Goal: Information Seeking & Learning: Compare options

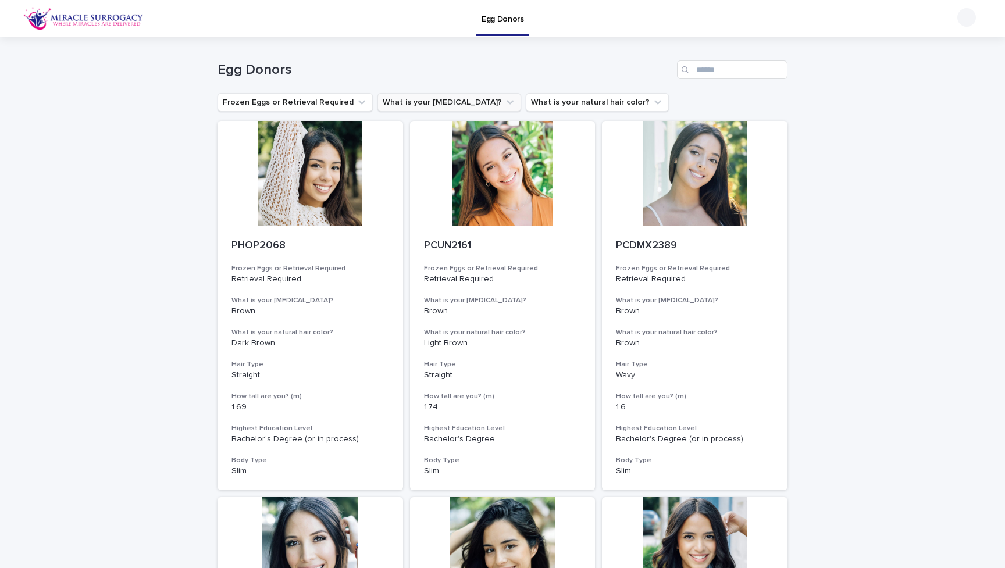
click at [419, 101] on button "What is your [MEDICAL_DATA]?" at bounding box center [450, 102] width 144 height 19
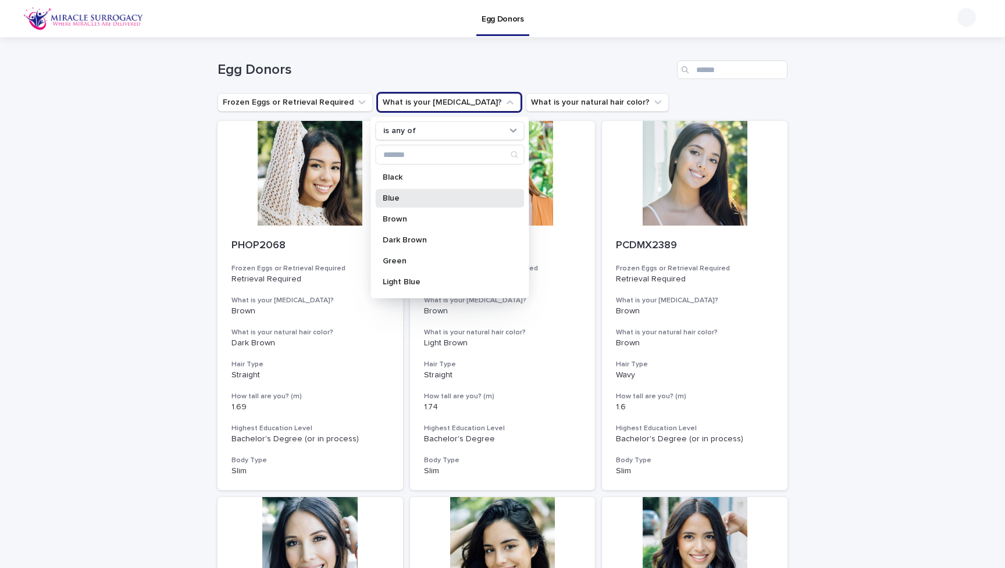
click at [418, 196] on p "Blue" at bounding box center [444, 198] width 123 height 8
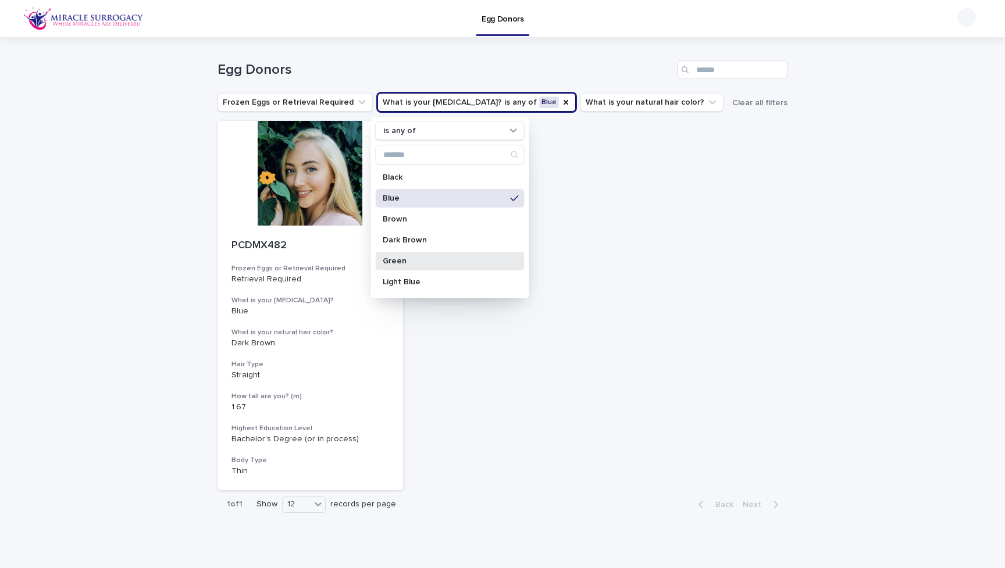
click at [409, 259] on p "Green" at bounding box center [444, 261] width 123 height 8
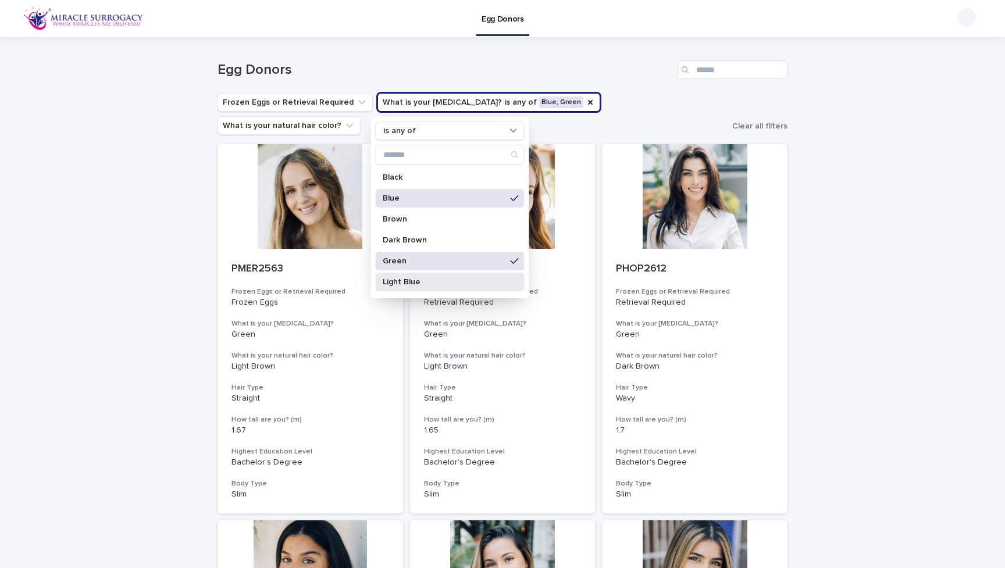
click at [408, 281] on p "Light Blue" at bounding box center [444, 282] width 123 height 8
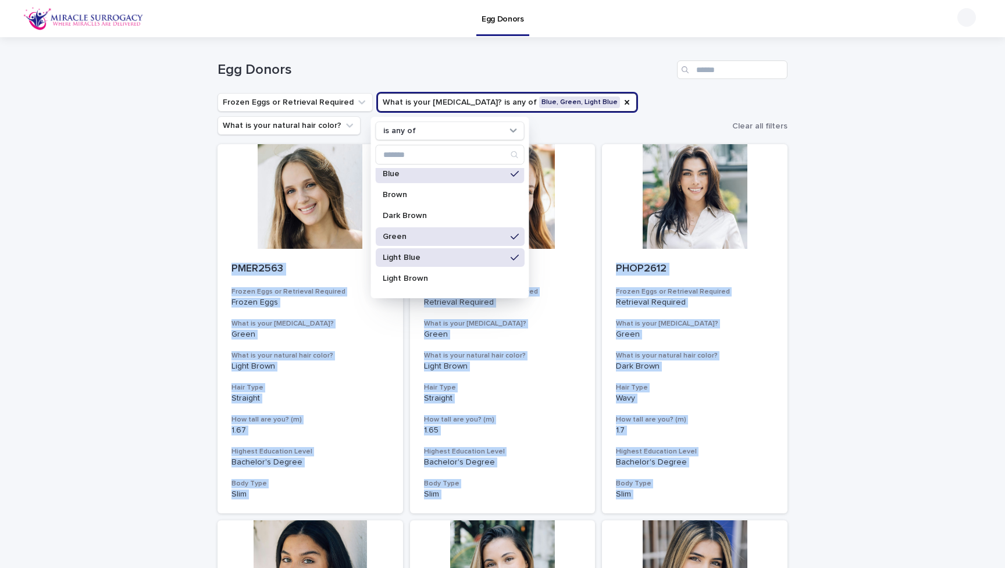
scroll to position [41, 0]
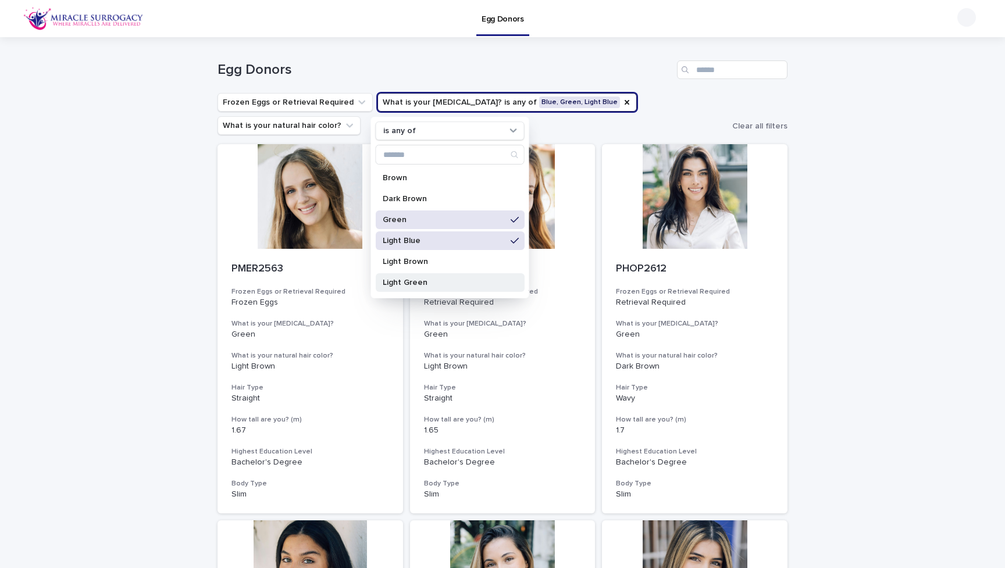
click at [396, 287] on div "Light Green" at bounding box center [450, 282] width 149 height 19
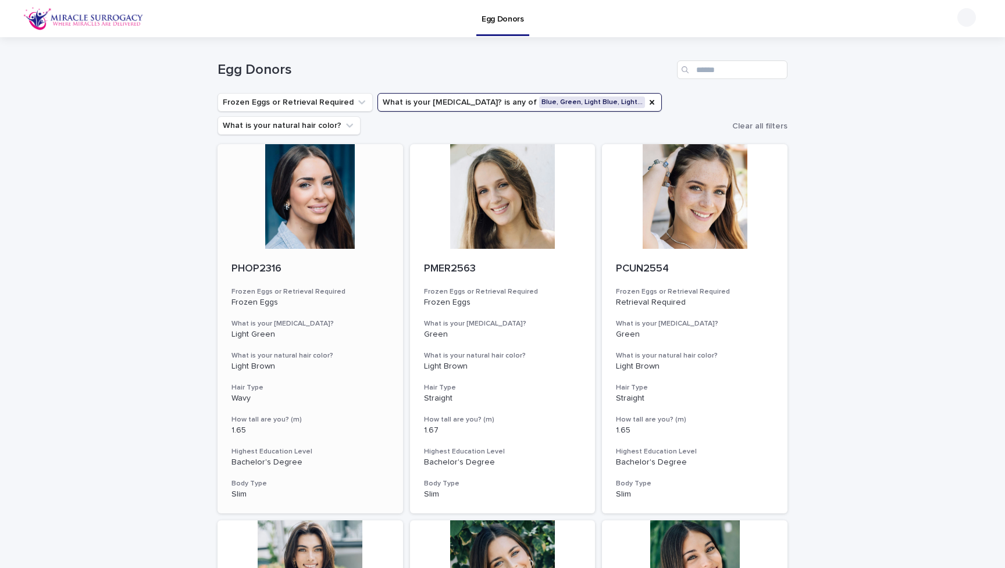
click at [311, 213] on div at bounding box center [311, 196] width 186 height 105
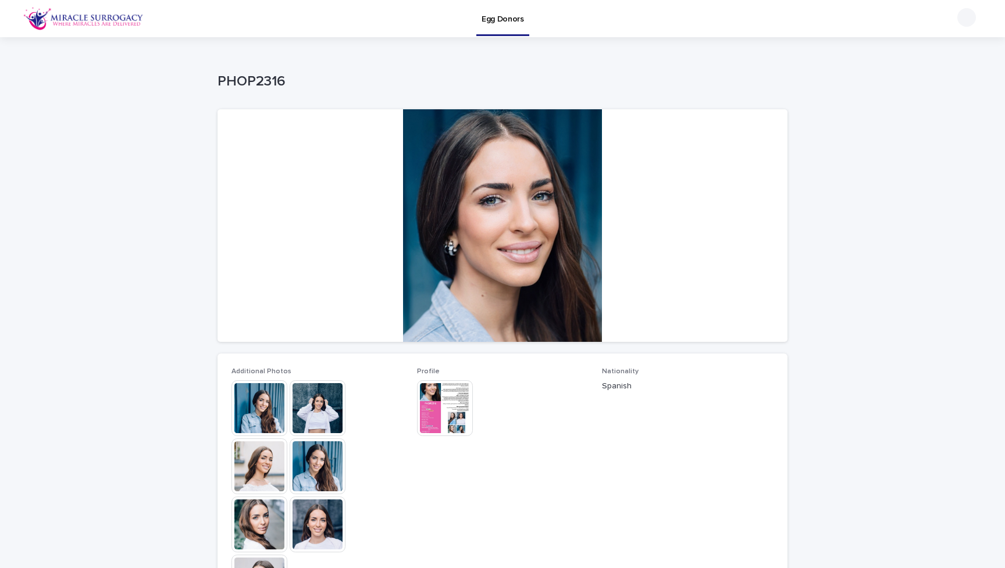
click at [262, 412] on img at bounding box center [260, 408] width 56 height 56
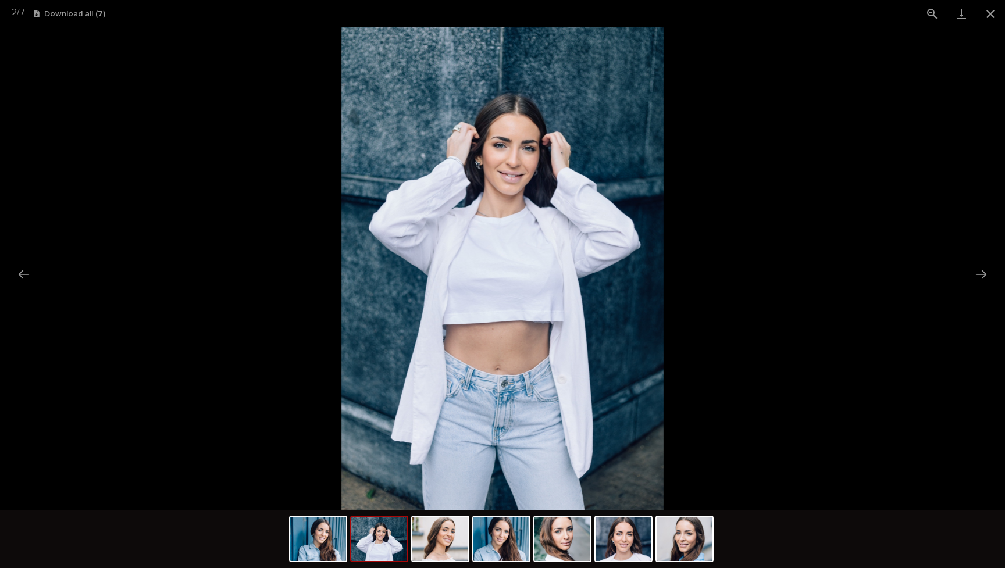
click at [896, 432] on picture at bounding box center [502, 268] width 1005 height 483
click at [988, 19] on button "Close gallery" at bounding box center [990, 13] width 29 height 27
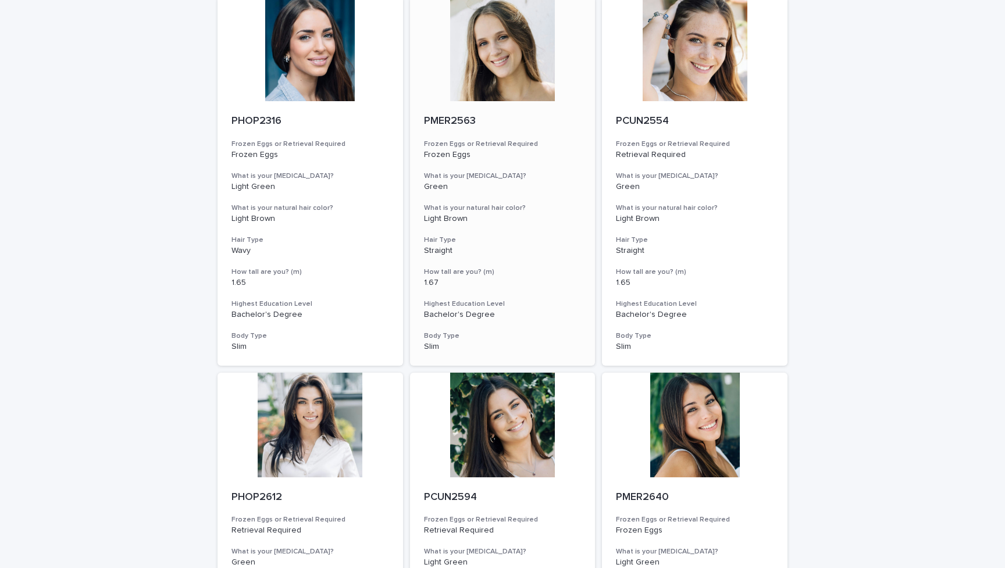
scroll to position [149, 0]
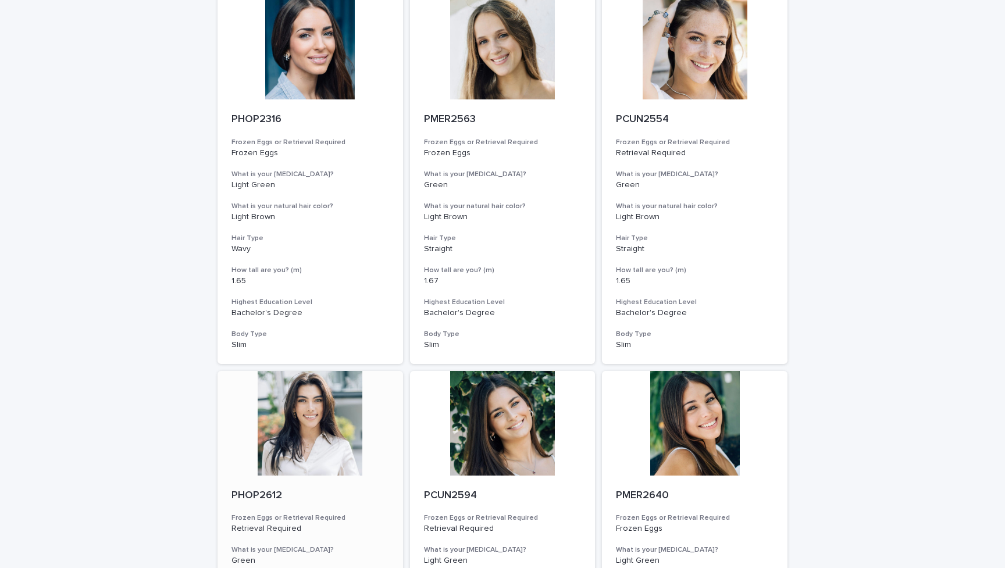
click at [308, 422] on div at bounding box center [311, 423] width 186 height 105
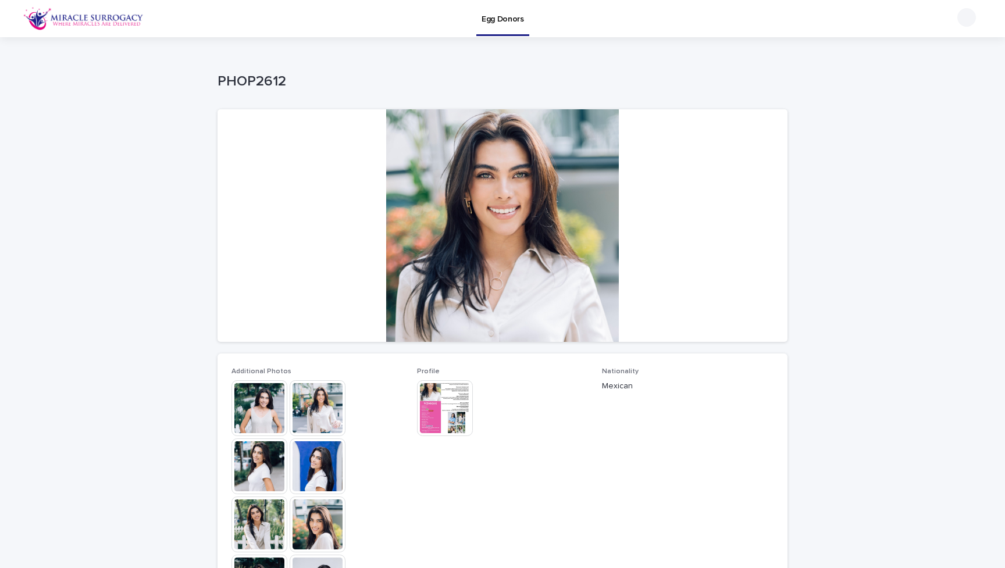
click at [257, 415] on img at bounding box center [260, 408] width 56 height 56
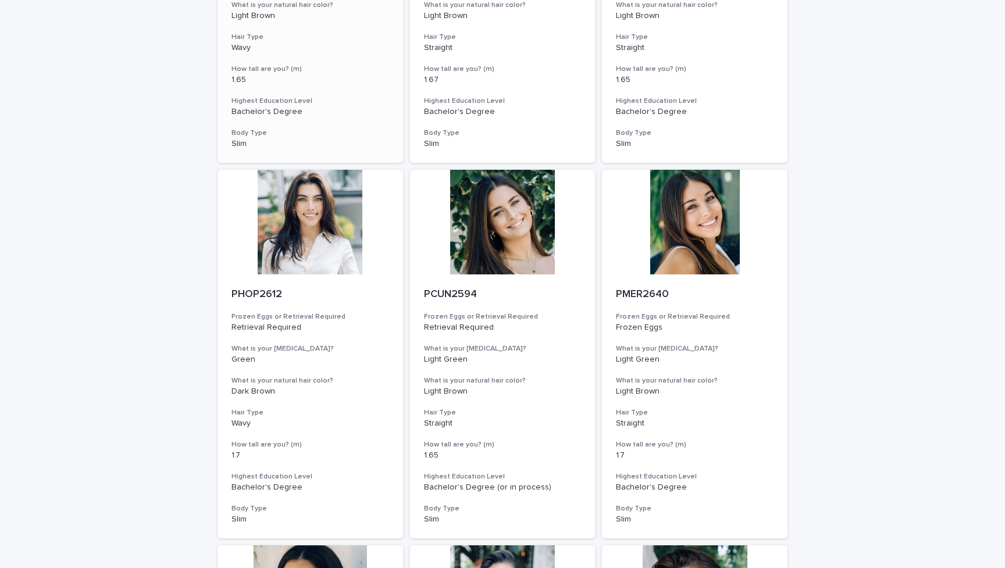
scroll to position [361, 0]
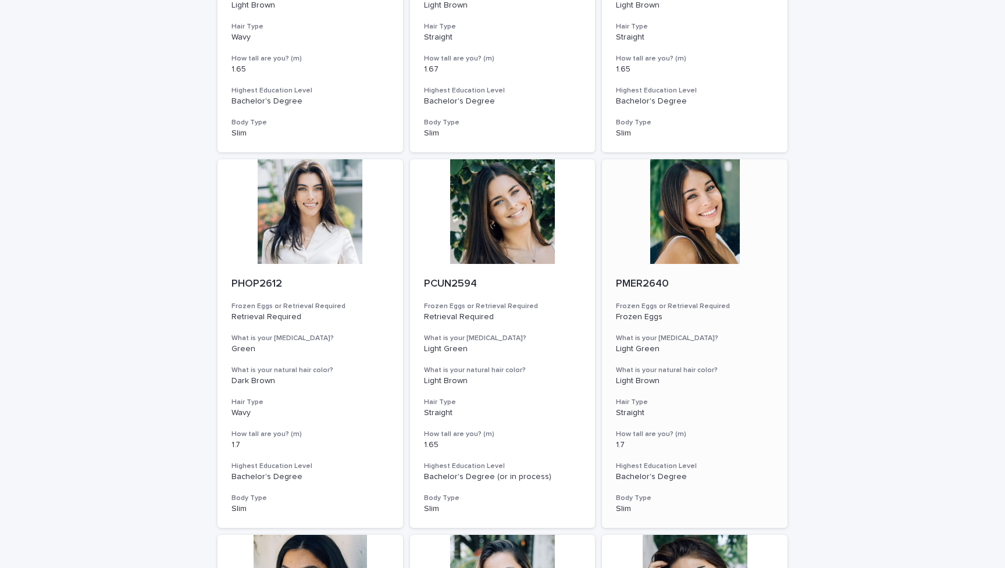
click at [699, 201] on div at bounding box center [695, 211] width 186 height 105
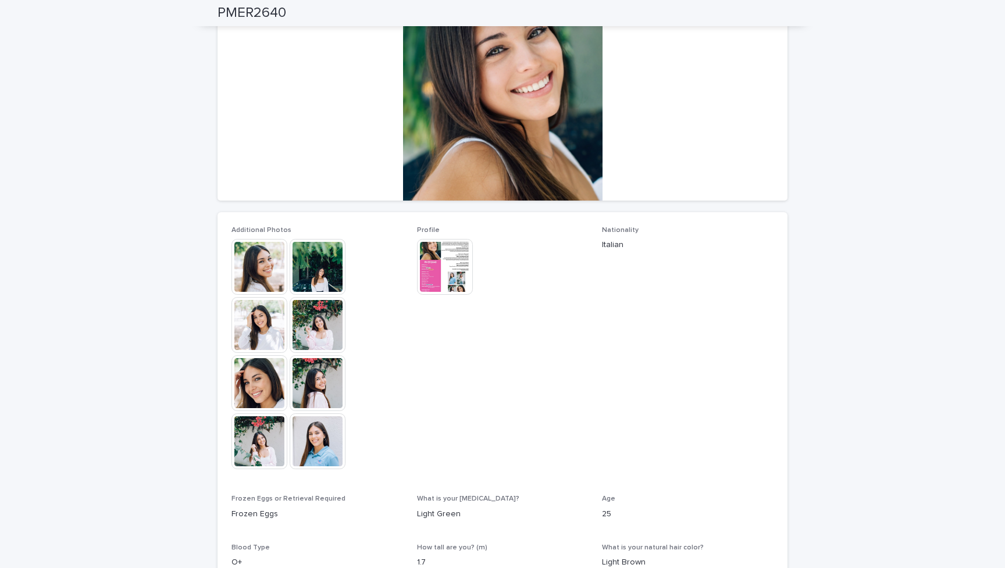
scroll to position [144, 0]
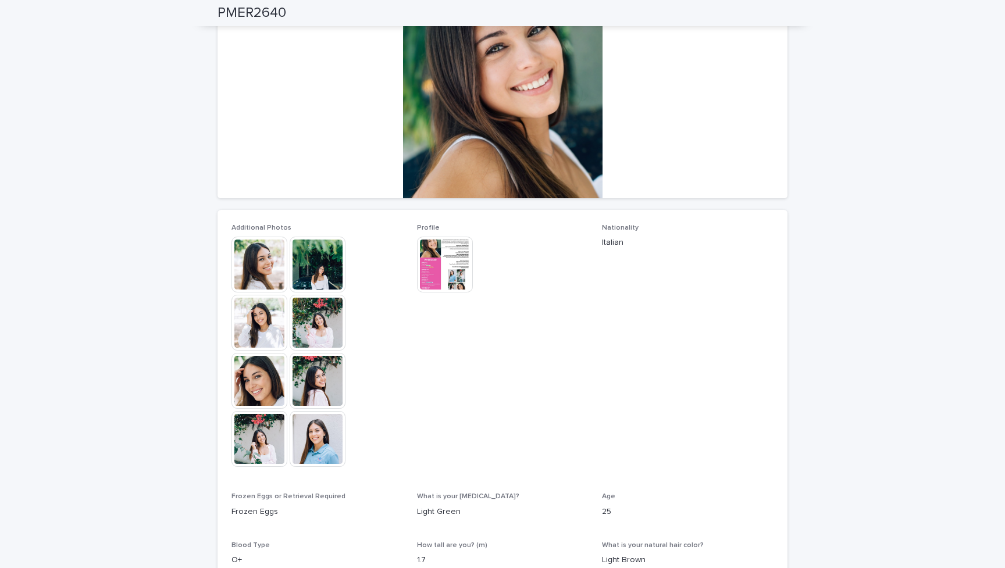
click at [323, 327] on img at bounding box center [318, 323] width 56 height 56
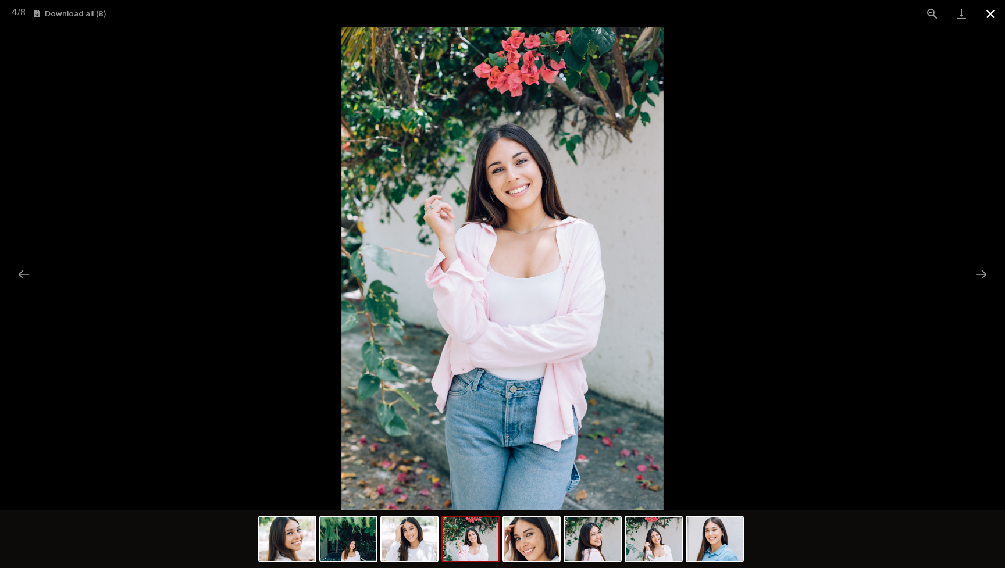
click at [998, 12] on button "Close gallery" at bounding box center [990, 13] width 29 height 27
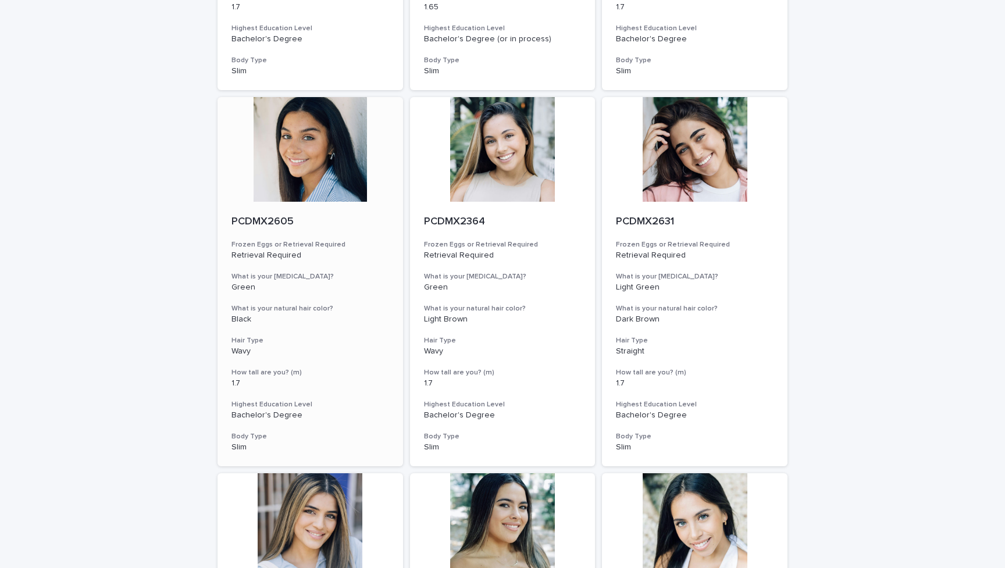
scroll to position [787, 0]
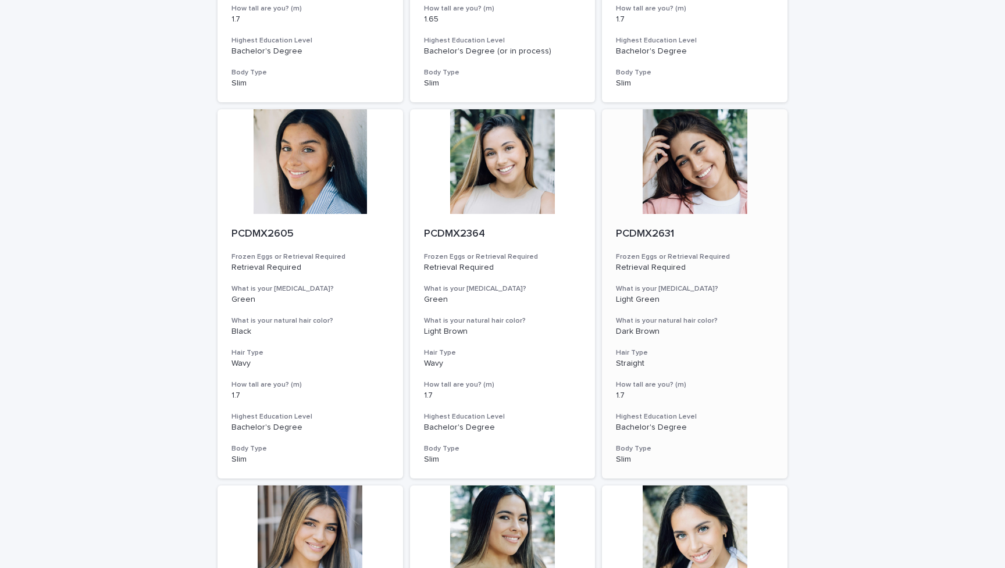
click at [697, 160] on div at bounding box center [695, 161] width 186 height 105
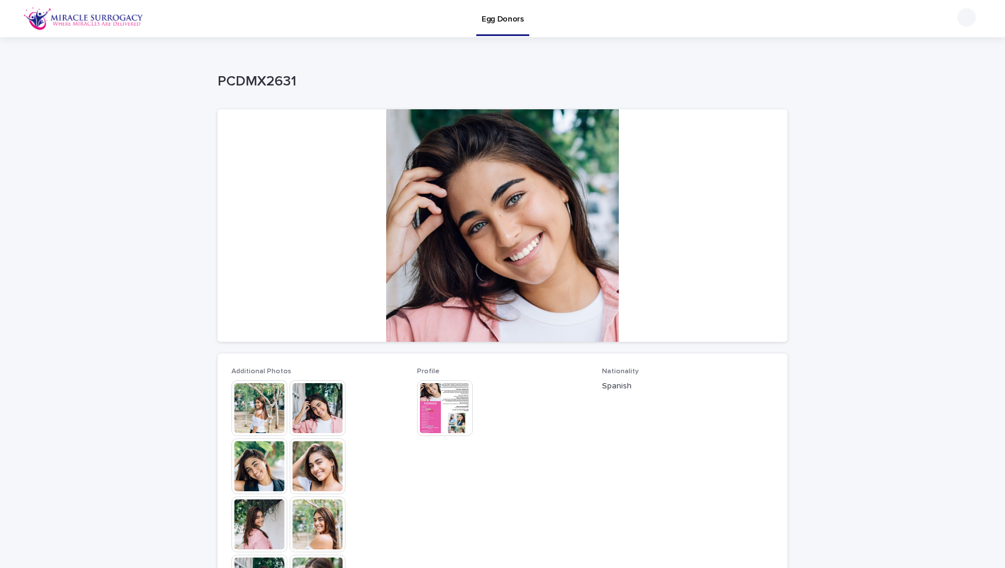
click at [267, 408] on img at bounding box center [260, 408] width 56 height 56
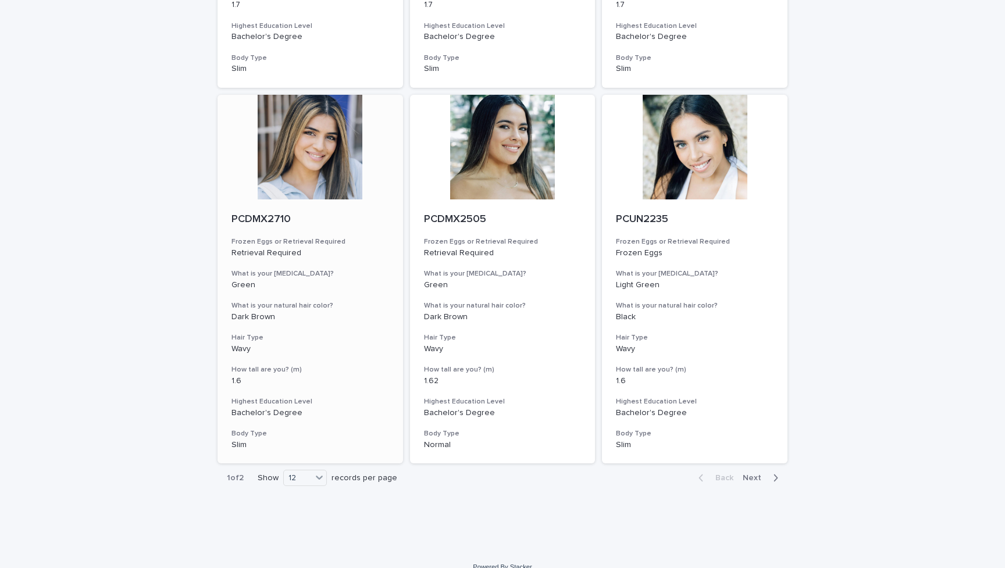
scroll to position [1177, 0]
click at [762, 475] on span "Next" at bounding box center [756, 479] width 26 height 8
